Goal: Task Accomplishment & Management: Manage account settings

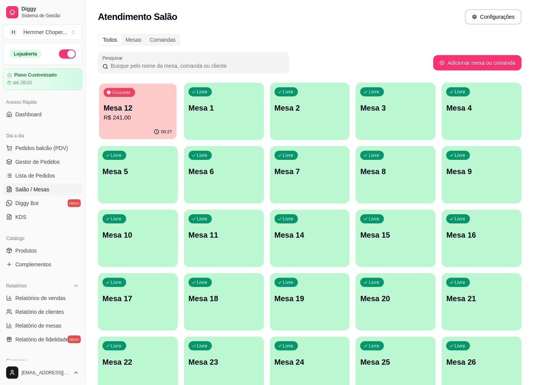
click at [142, 114] on p "R$ 241,00" at bounding box center [138, 117] width 68 height 9
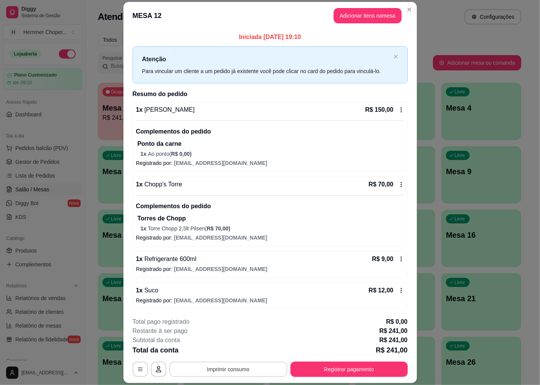
click at [215, 371] on button "Imprimir consumo" at bounding box center [228, 368] width 118 height 15
click at [222, 352] on button "Cozinha" at bounding box center [228, 352] width 54 height 12
click at [328, 373] on button "Registrar pagamento" at bounding box center [349, 369] width 114 height 15
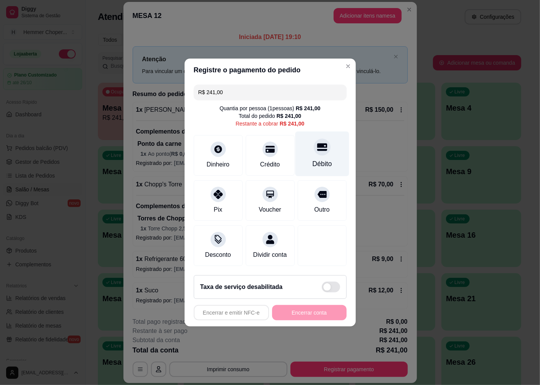
click at [316, 159] on div "Débito" at bounding box center [322, 164] width 20 height 10
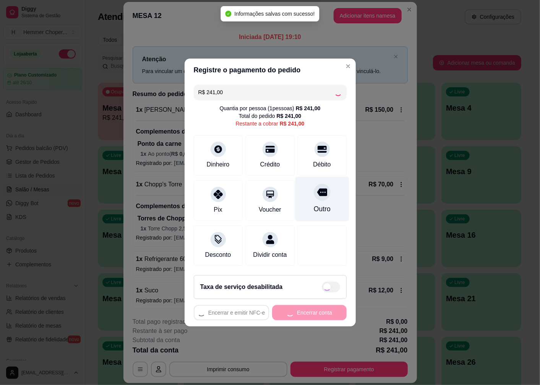
type input "R$ 0,00"
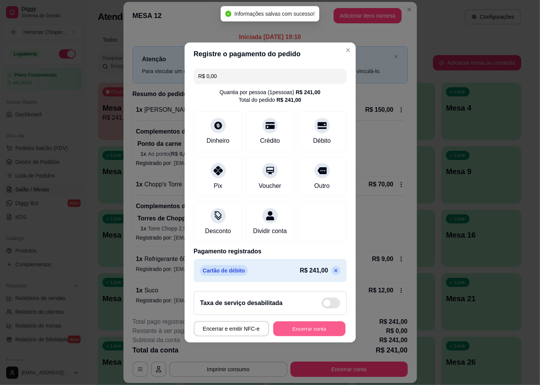
click at [300, 334] on button "Encerrar conta" at bounding box center [309, 328] width 72 height 15
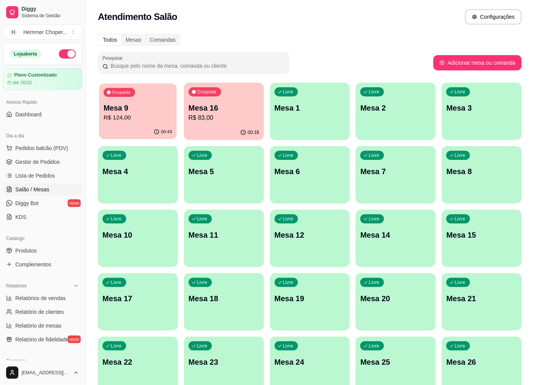
click at [149, 115] on p "R$ 124,00" at bounding box center [138, 117] width 68 height 9
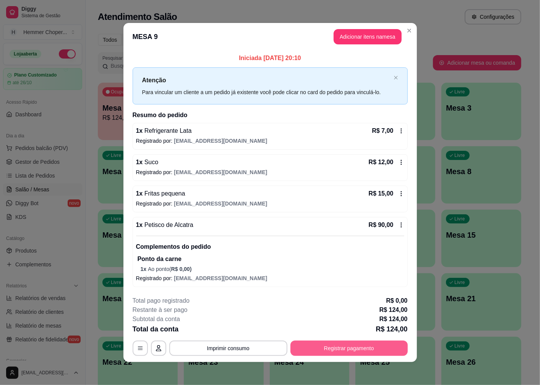
click at [335, 353] on button "Registrar pagamento" at bounding box center [349, 347] width 117 height 15
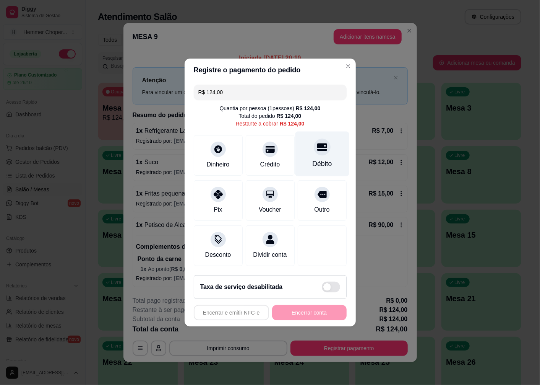
click at [318, 148] on div at bounding box center [322, 146] width 17 height 17
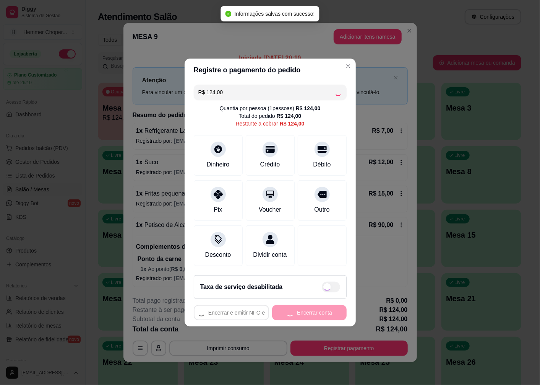
type input "R$ 0,00"
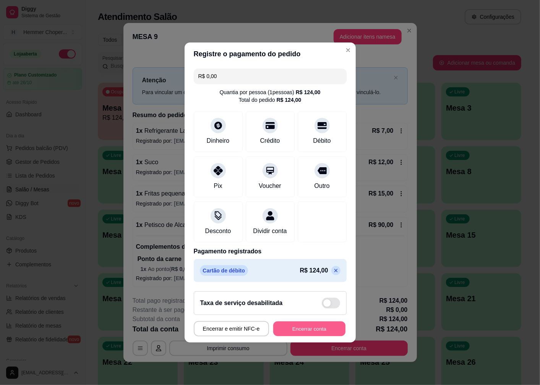
click at [294, 336] on button "Encerrar conta" at bounding box center [309, 328] width 72 height 15
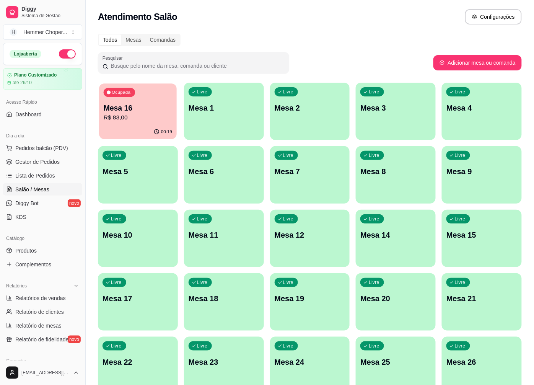
click at [140, 103] on p "Mesa 16" at bounding box center [138, 108] width 68 height 10
click at [145, 111] on p "Mesa 16" at bounding box center [138, 108] width 68 height 10
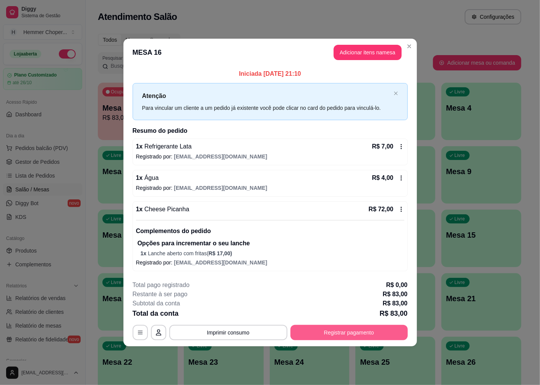
click at [327, 330] on button "Registrar pagamento" at bounding box center [349, 332] width 117 height 15
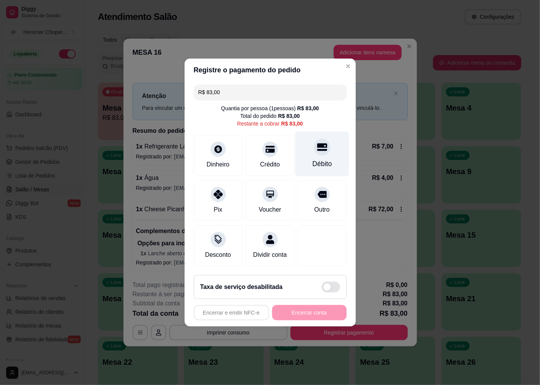
click at [316, 151] on div "Débito" at bounding box center [322, 154] width 54 height 45
type input "R$ 0,00"
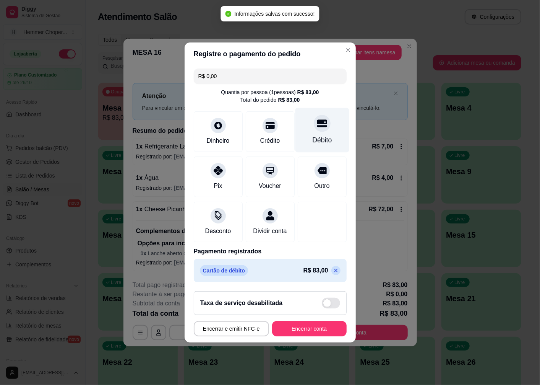
click at [315, 129] on div "Débito" at bounding box center [322, 130] width 54 height 45
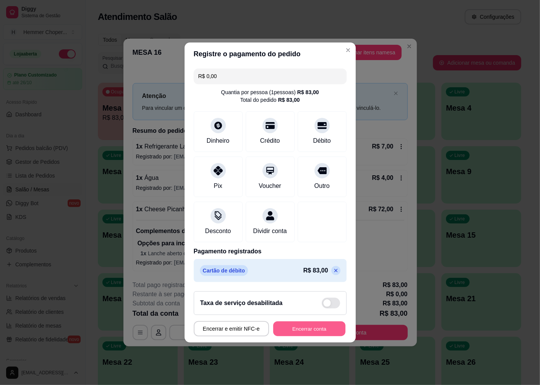
click at [301, 333] on button "Encerrar conta" at bounding box center [309, 328] width 72 height 15
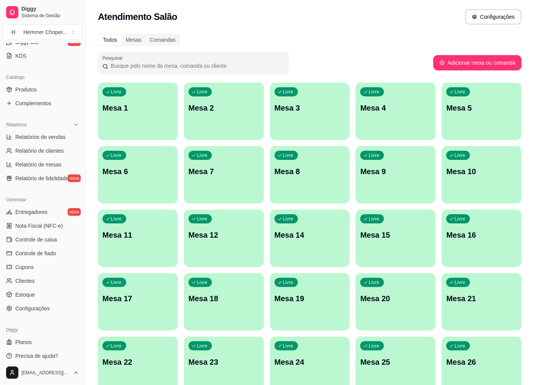
scroll to position [165, 0]
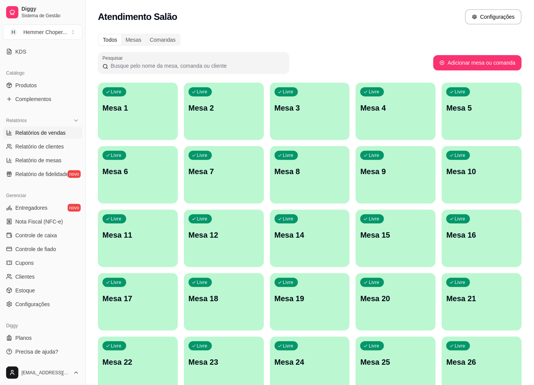
click at [49, 133] on span "Relatórios de vendas" at bounding box center [40, 133] width 50 height 8
select select "ALL"
select select "0"
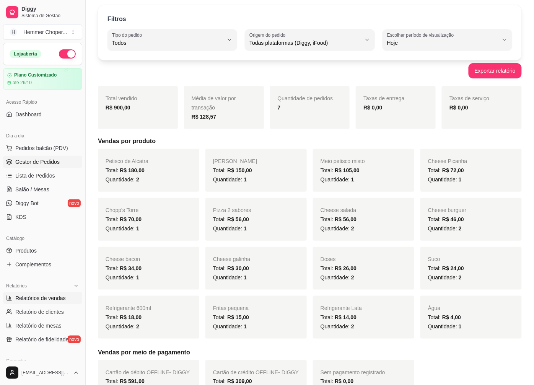
click at [42, 162] on span "Gestor de Pedidos" at bounding box center [37, 162] width 44 height 8
